Goal: Transaction & Acquisition: Purchase product/service

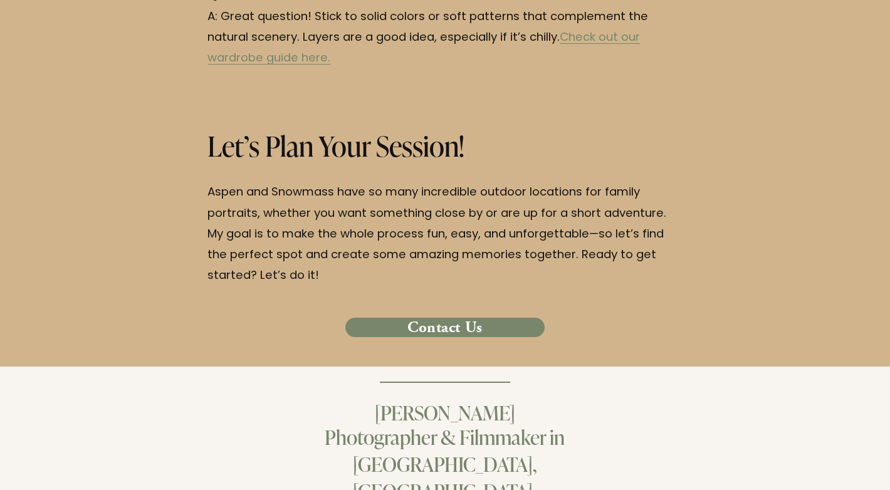
scroll to position [4413, 0]
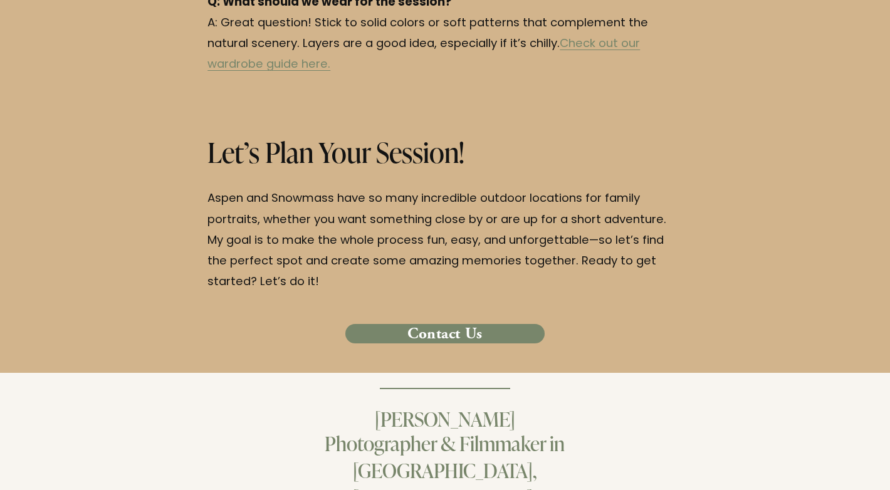
click at [445, 324] on link "Contact Us" at bounding box center [444, 333] width 199 height 19
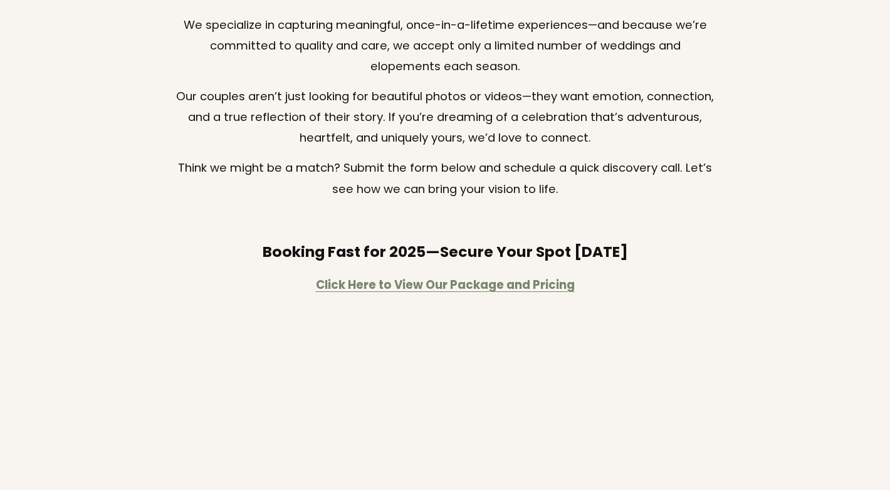
scroll to position [168, 0]
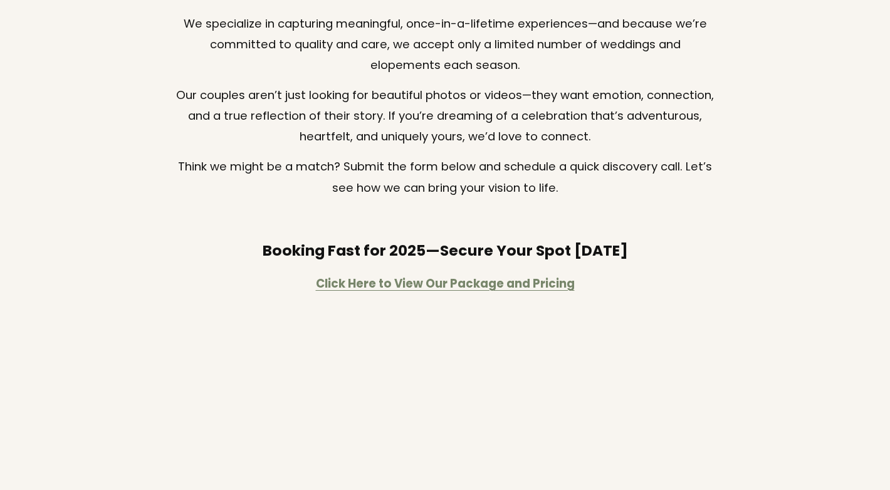
click at [439, 284] on strong "Click Here to View Our Package and Pricing" at bounding box center [445, 284] width 259 height 19
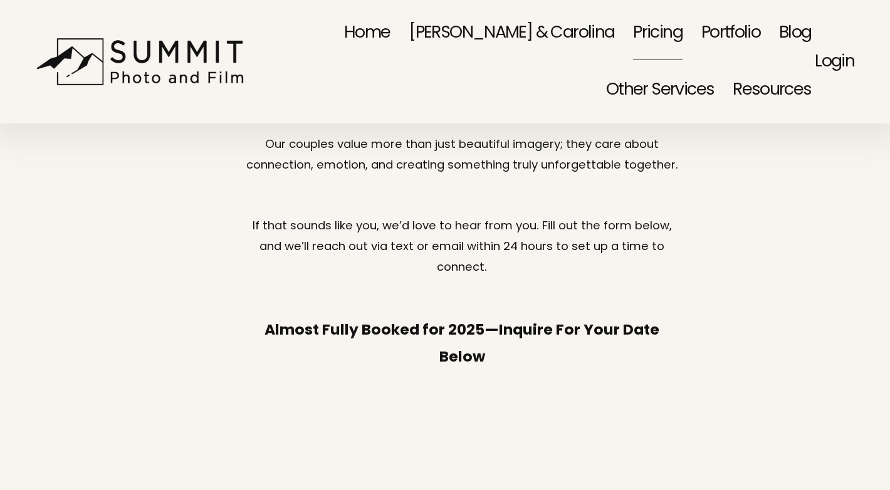
scroll to position [4470, 0]
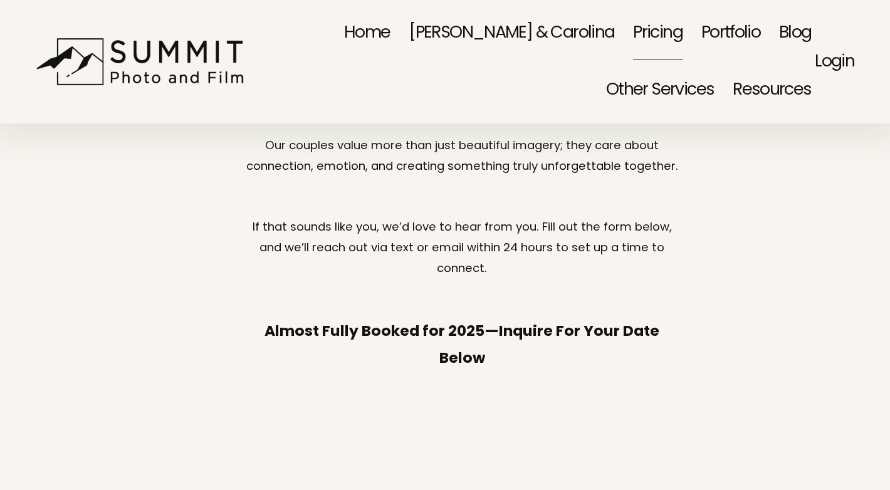
click at [633, 33] on link "Pricing" at bounding box center [657, 33] width 49 height 58
